Goal: Navigation & Orientation: Find specific page/section

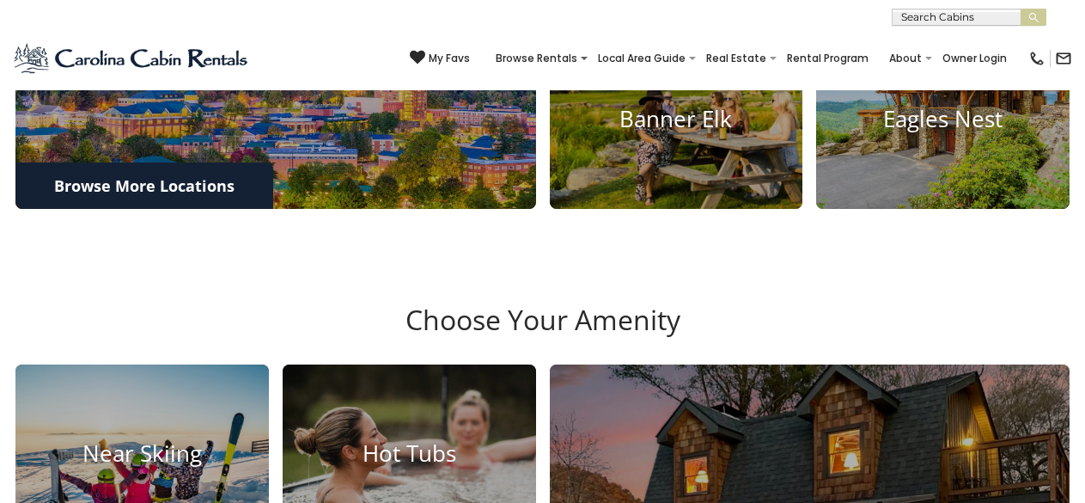
scroll to position [788, 0]
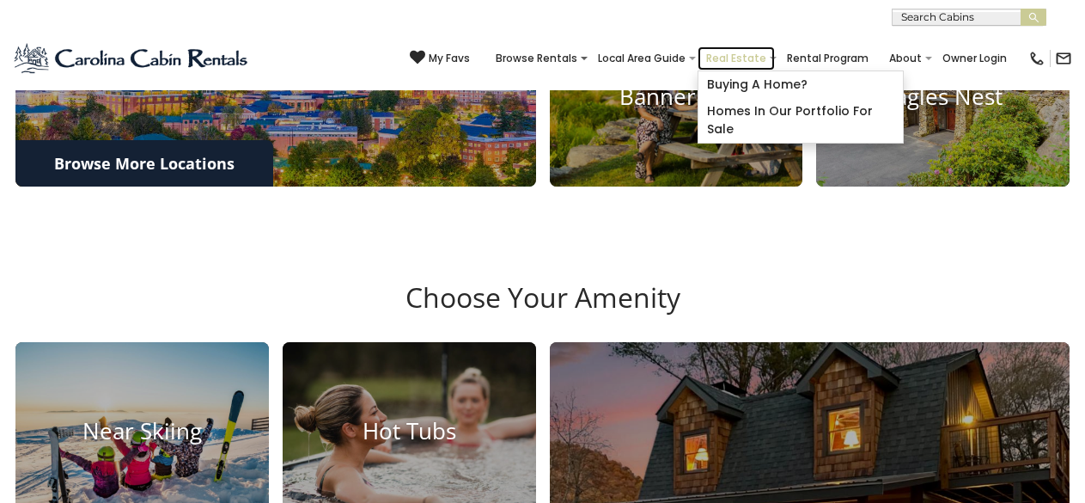
click at [711, 54] on link "Real Estate" at bounding box center [736, 58] width 77 height 24
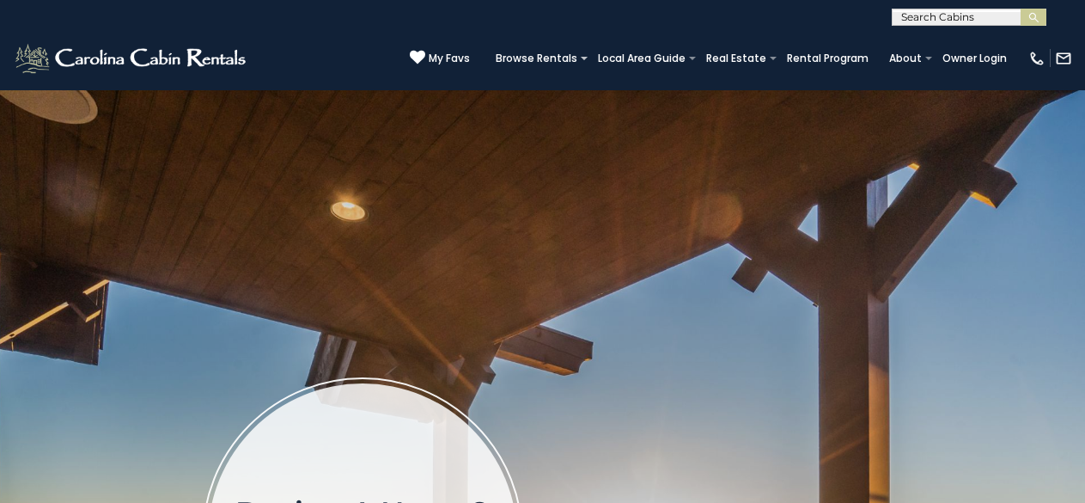
click at [927, 78] on div "Browse Rentals Local Area Guide Activities & Attractions Area Map Driving Direc…" at bounding box center [751, 62] width 529 height 33
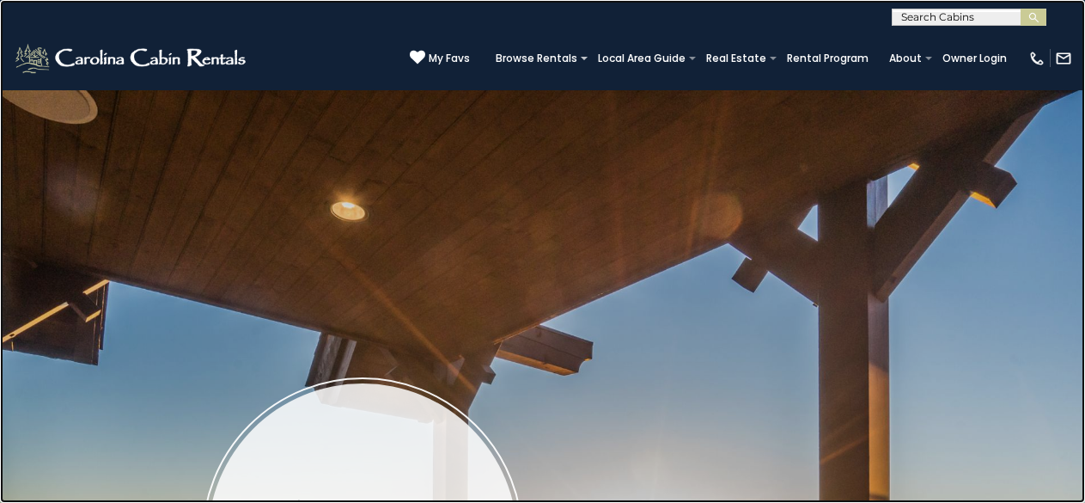
click at [290, 52] on link at bounding box center [542, 251] width 1085 height 503
